Goal: Information Seeking & Learning: Learn about a topic

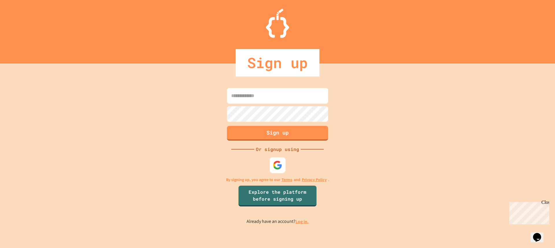
click at [275, 162] on img at bounding box center [278, 165] width 10 height 10
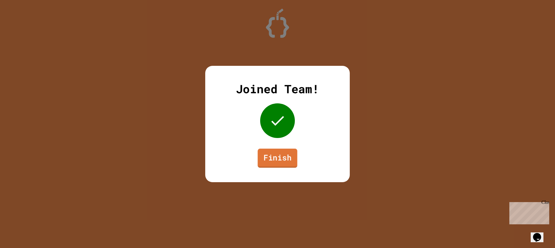
click at [285, 161] on link "Finish" at bounding box center [278, 158] width 40 height 19
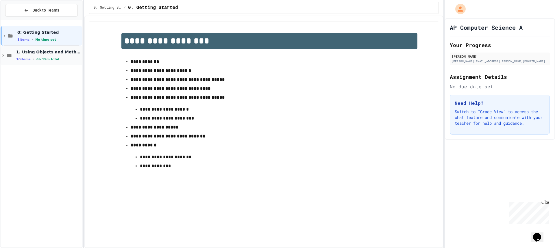
click at [32, 52] on span "1. Using Objects and Methods" at bounding box center [48, 51] width 65 height 5
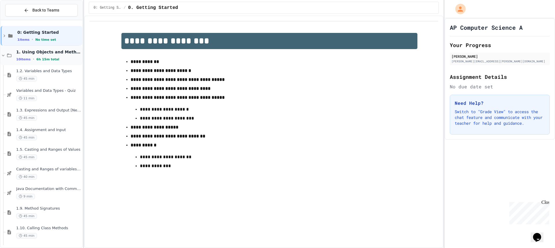
click at [2, 53] on icon at bounding box center [3, 55] width 5 height 5
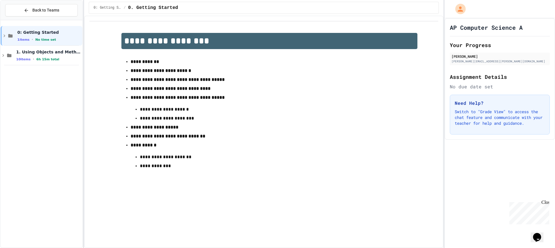
click at [2, 53] on icon at bounding box center [3, 55] width 5 height 5
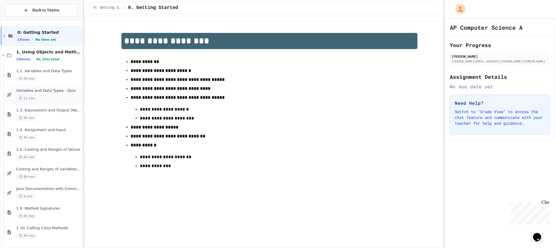
scroll to position [20, 0]
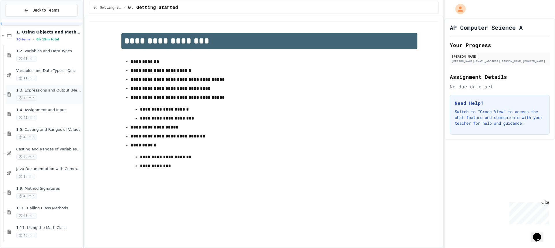
click at [45, 93] on div "1.3. Expressions and Output [New] 45 min" at bounding box center [48, 94] width 65 height 13
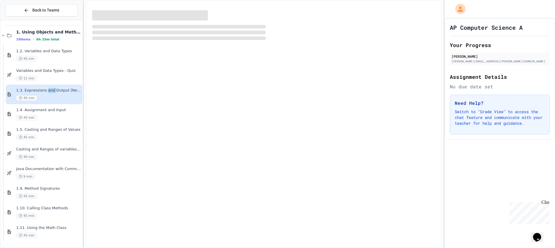
scroll to position [13, 0]
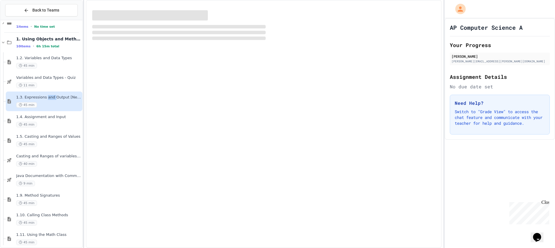
click at [45, 93] on div "1.3. Expressions and Output [New] 45 min" at bounding box center [44, 102] width 77 height 20
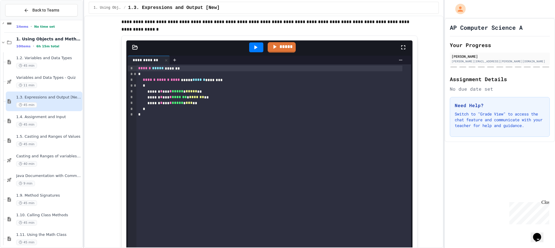
scroll to position [260, 0]
